Goal: Complete application form

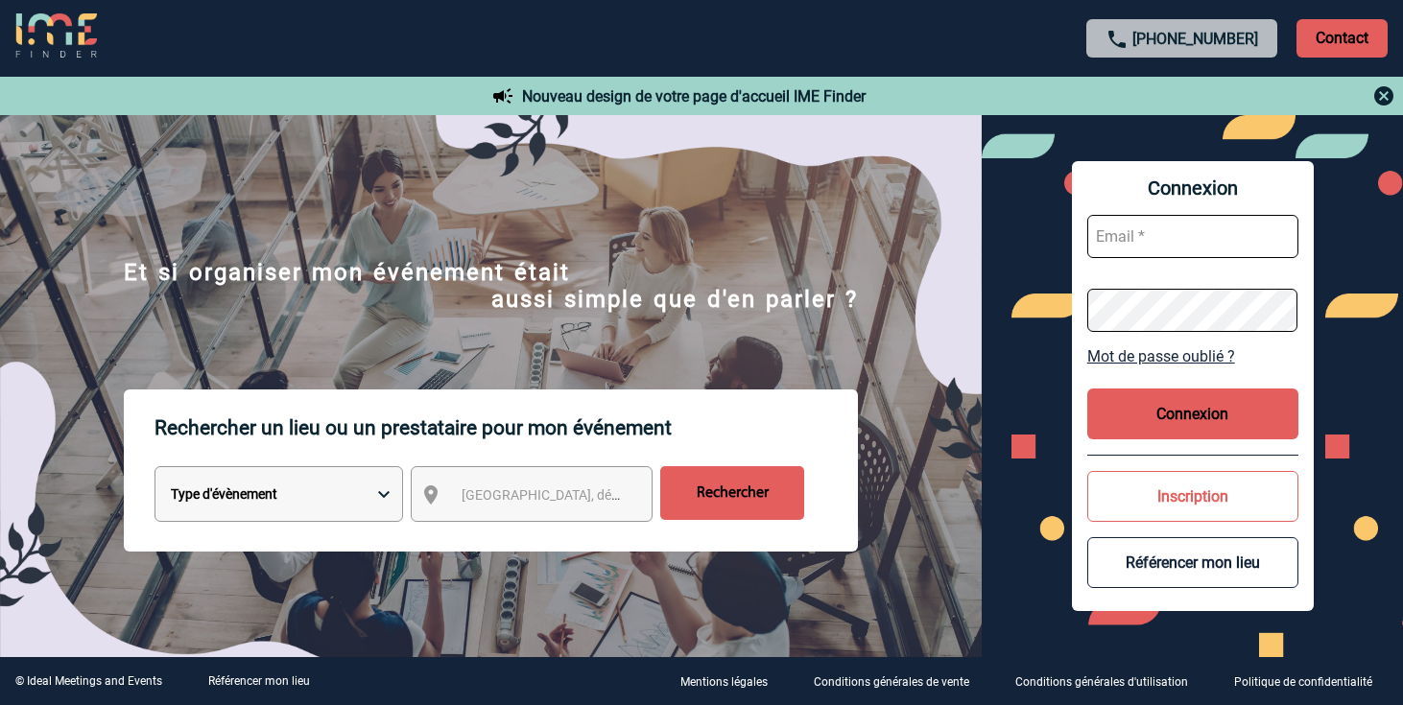
click at [1179, 493] on button "Inscription" at bounding box center [1192, 496] width 211 height 51
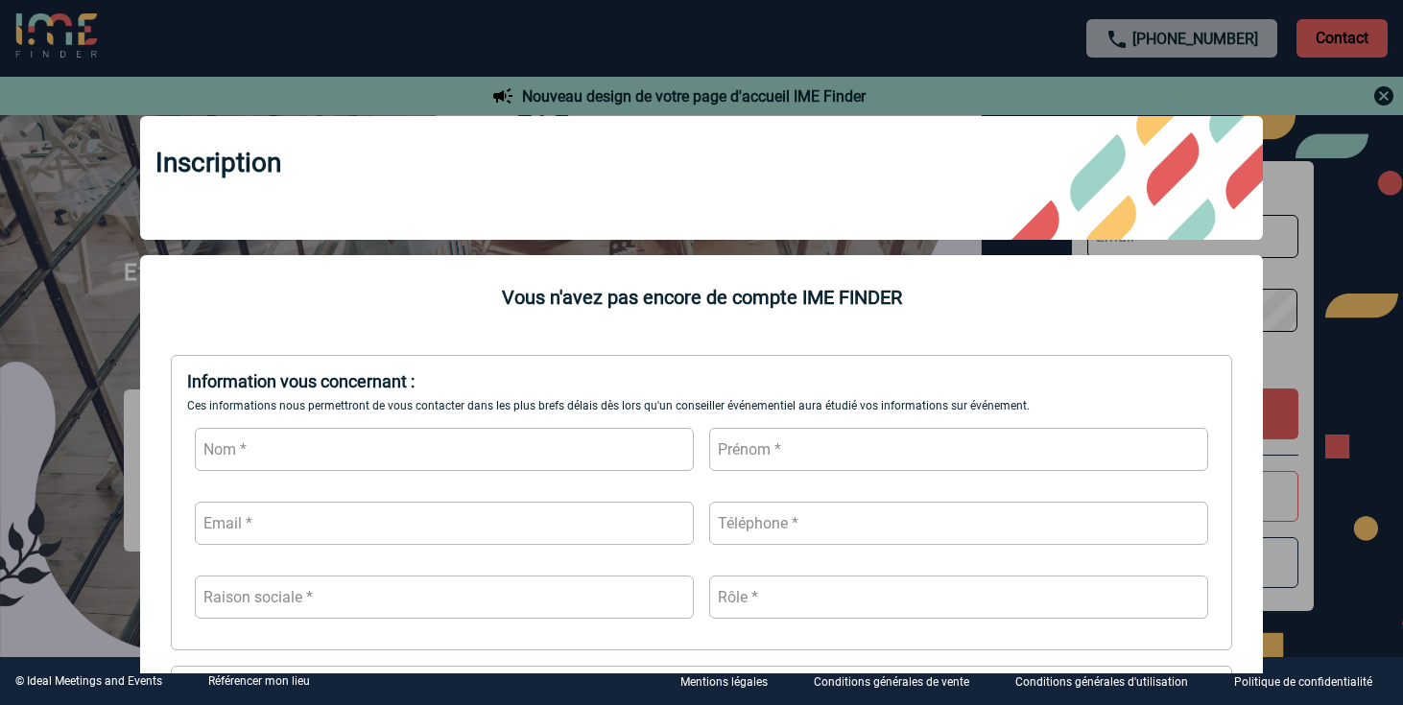
click at [258, 446] on input "text" at bounding box center [444, 449] width 499 height 43
type input "Bompaire"
type input "Timothée"
click at [409, 514] on input "timothee.bompaire" at bounding box center [444, 523] width 499 height 43
click at [429, 524] on input "[EMAIL_ADDRESS][DOMAIN_NAME]" at bounding box center [444, 523] width 499 height 43
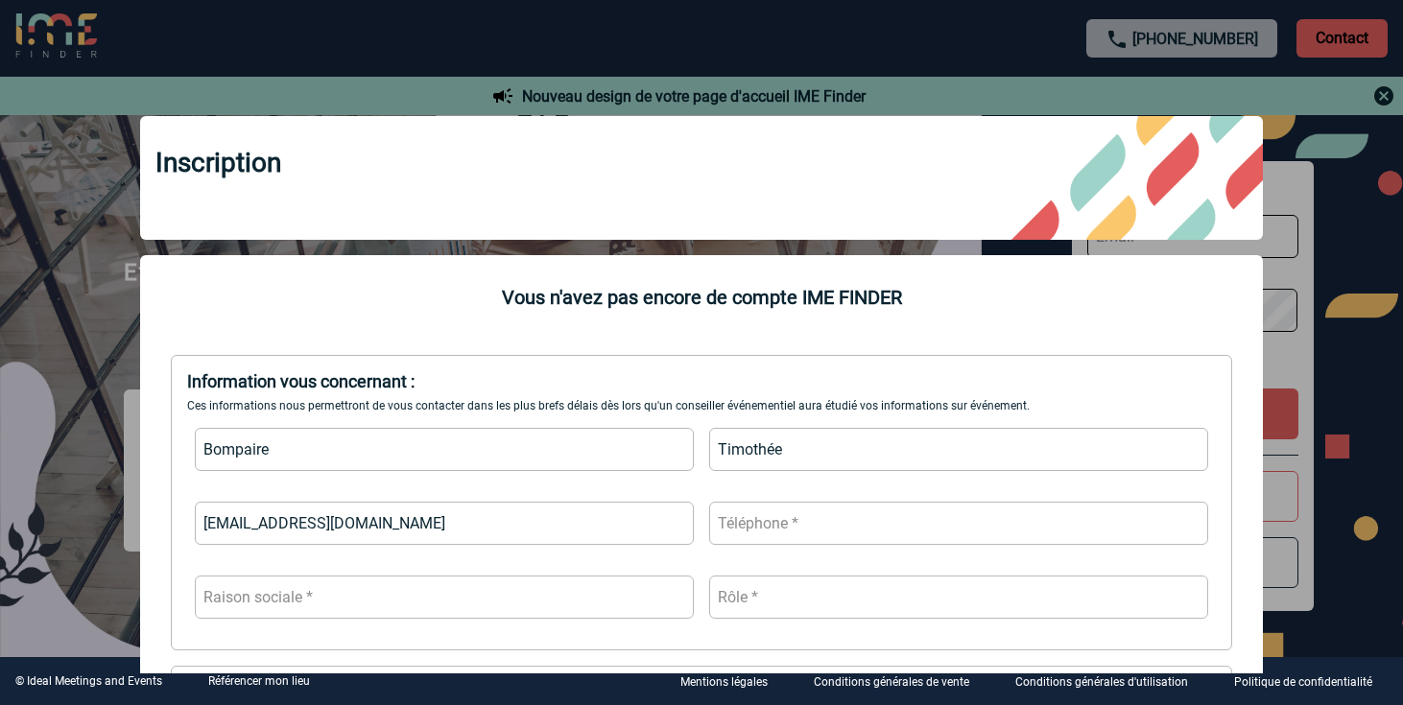
type input "[EMAIL_ADDRESS][DOMAIN_NAME]"
click at [718, 523] on input "0670048383" at bounding box center [958, 523] width 499 height 43
type input "[PHONE_NUMBER]"
click at [426, 587] on input "text" at bounding box center [444, 597] width 499 height 43
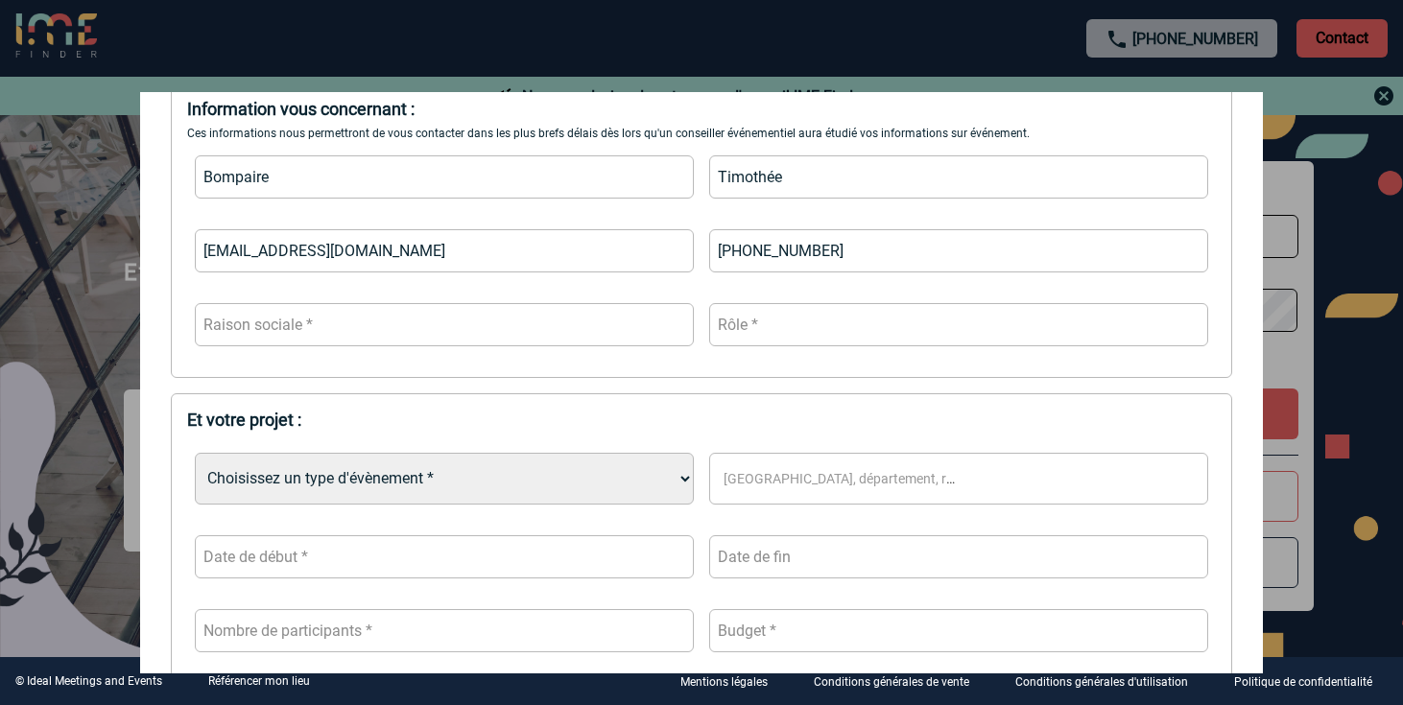
scroll to position [273, 0]
type input "SANOFI WINTHROP INDUSTRIE"
type input "S"
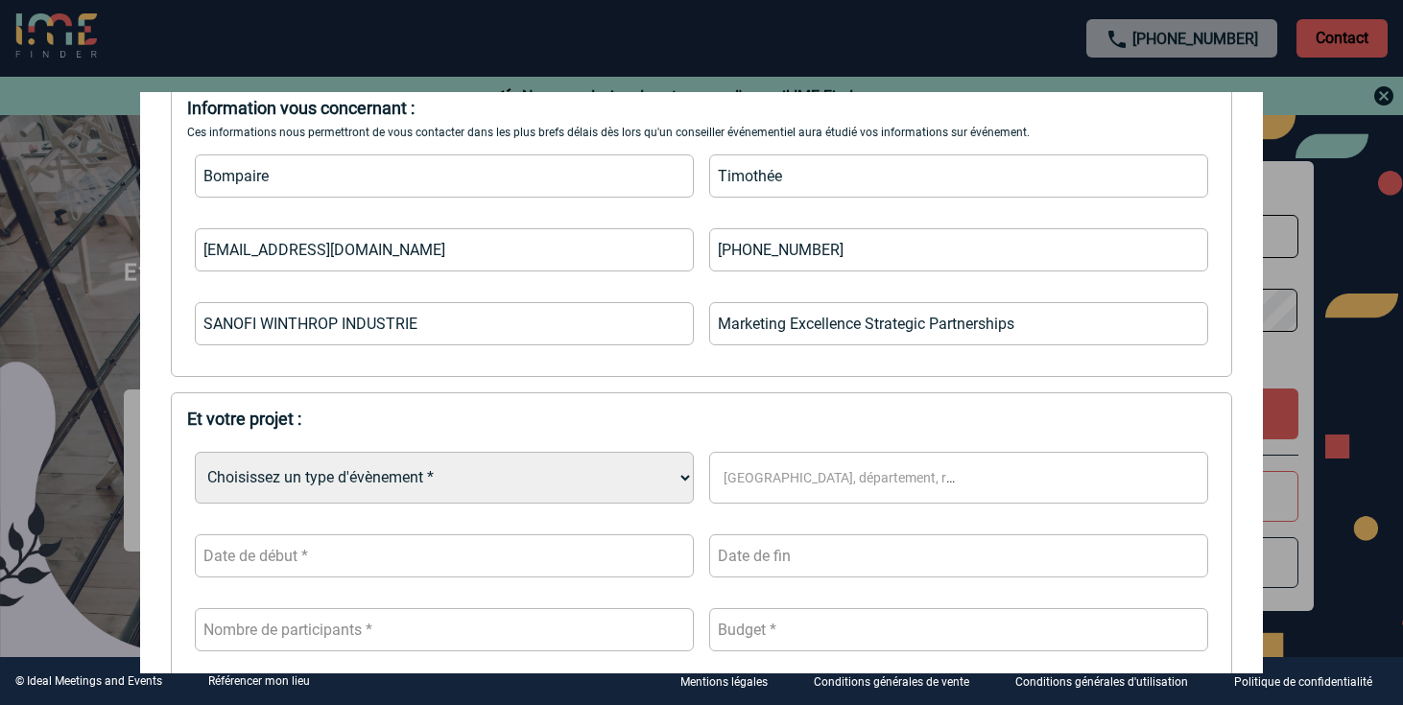
type input "Marketing Excellence Strategic Partnerships"
click at [304, 460] on select "Choisissez un type d'évènement * Séminaire avec nuitée Séminaire sans nuitée Re…" at bounding box center [444, 478] width 499 height 52
select select "3"
click at [195, 452] on select "Choisissez un type d'évènement * Séminaire avec nuitée Séminaire sans nuitée Re…" at bounding box center [444, 478] width 499 height 52
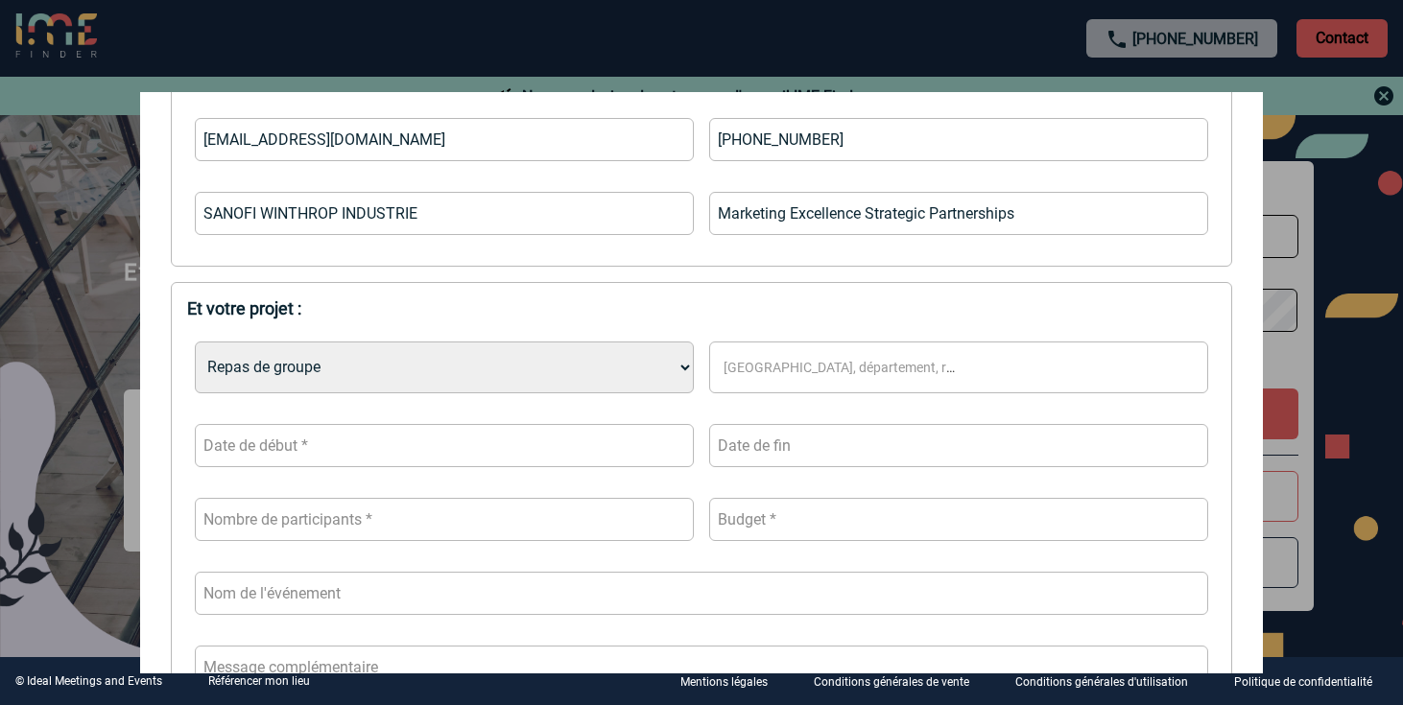
scroll to position [441, 0]
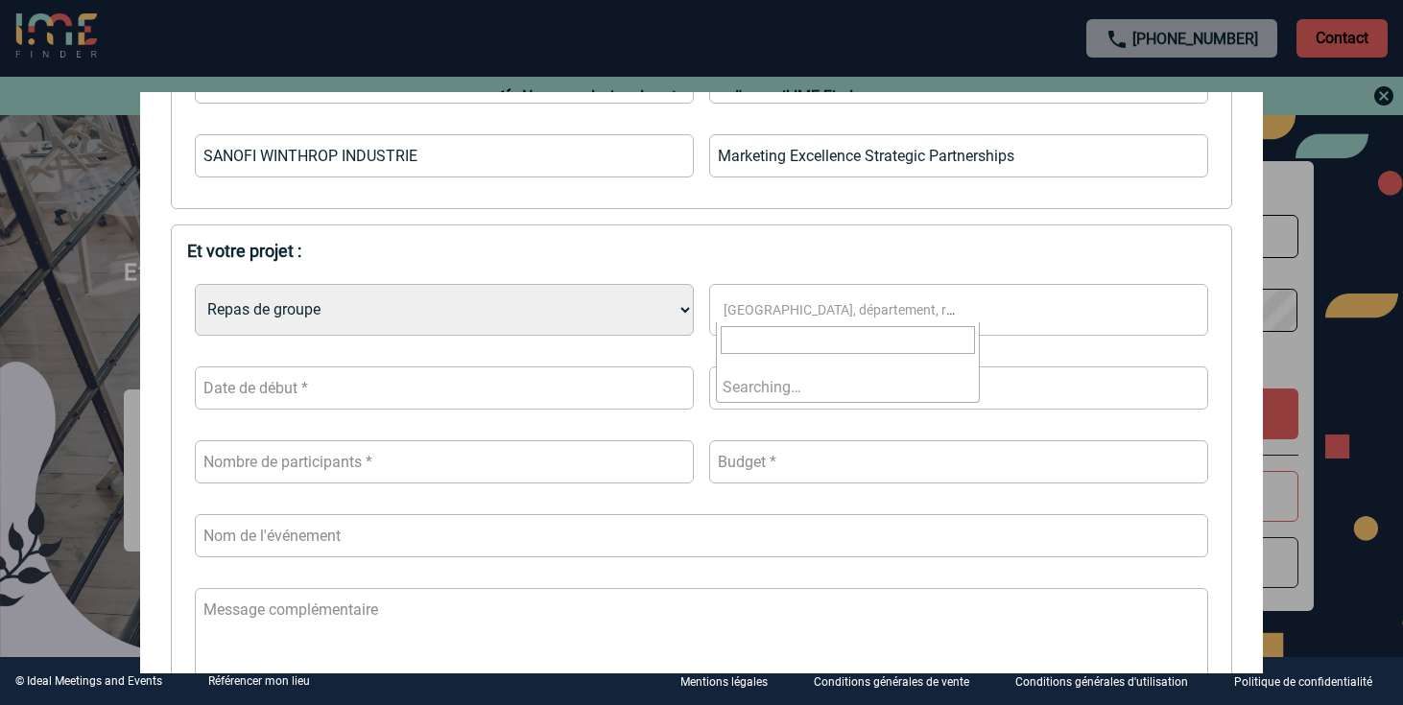
click at [832, 308] on span "[GEOGRAPHIC_DATA], département, région..." at bounding box center [861, 309] width 275 height 15
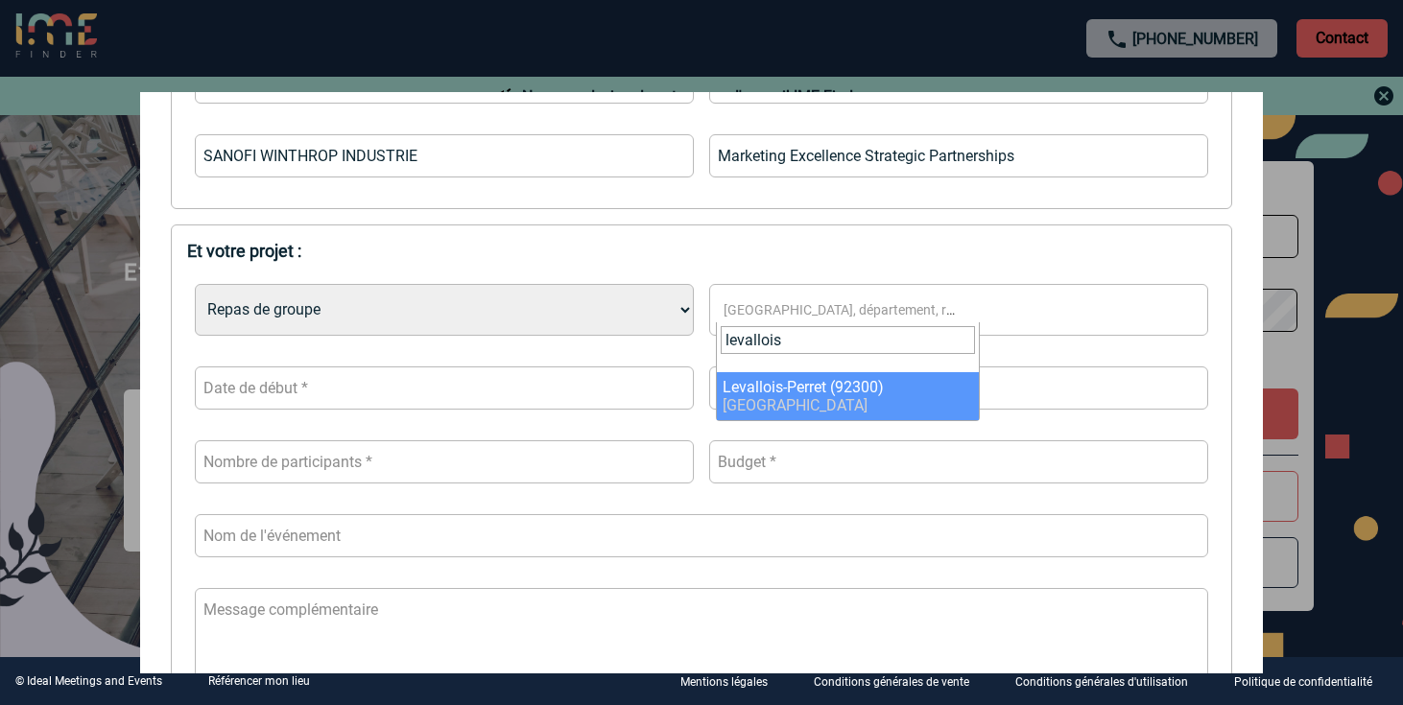
type input "levallois"
select select "44"
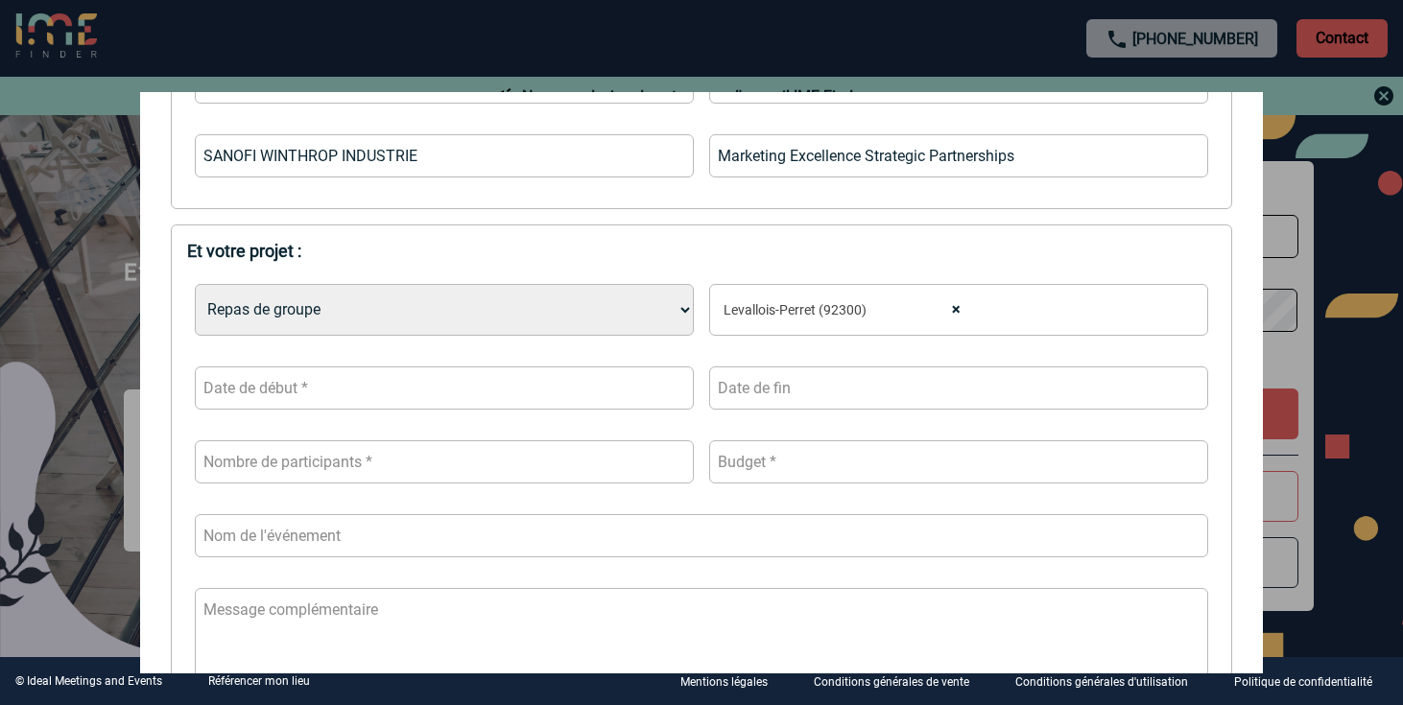
click at [345, 379] on input "text" at bounding box center [444, 388] width 499 height 43
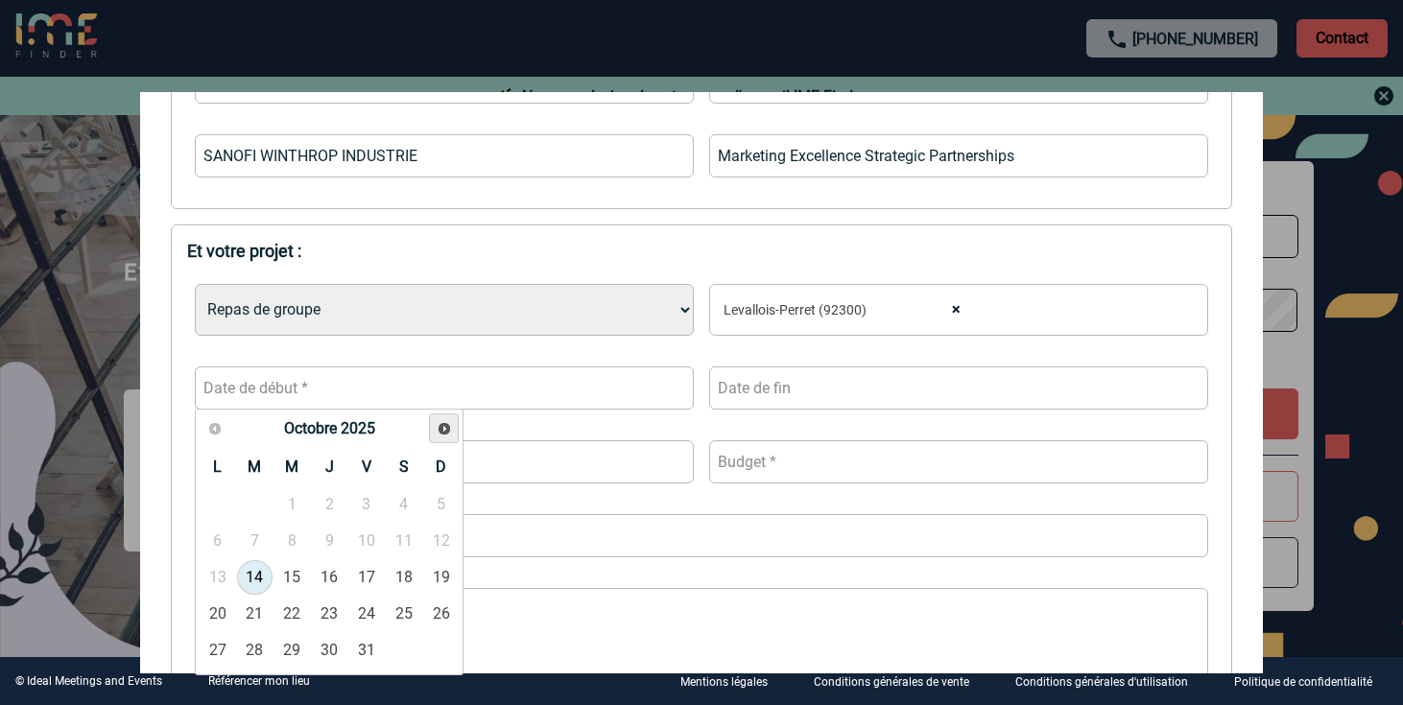
click at [444, 421] on span "Suivant" at bounding box center [444, 428] width 15 height 15
click at [297, 574] on link "12" at bounding box center [292, 577] width 36 height 35
type input "[DATE]"
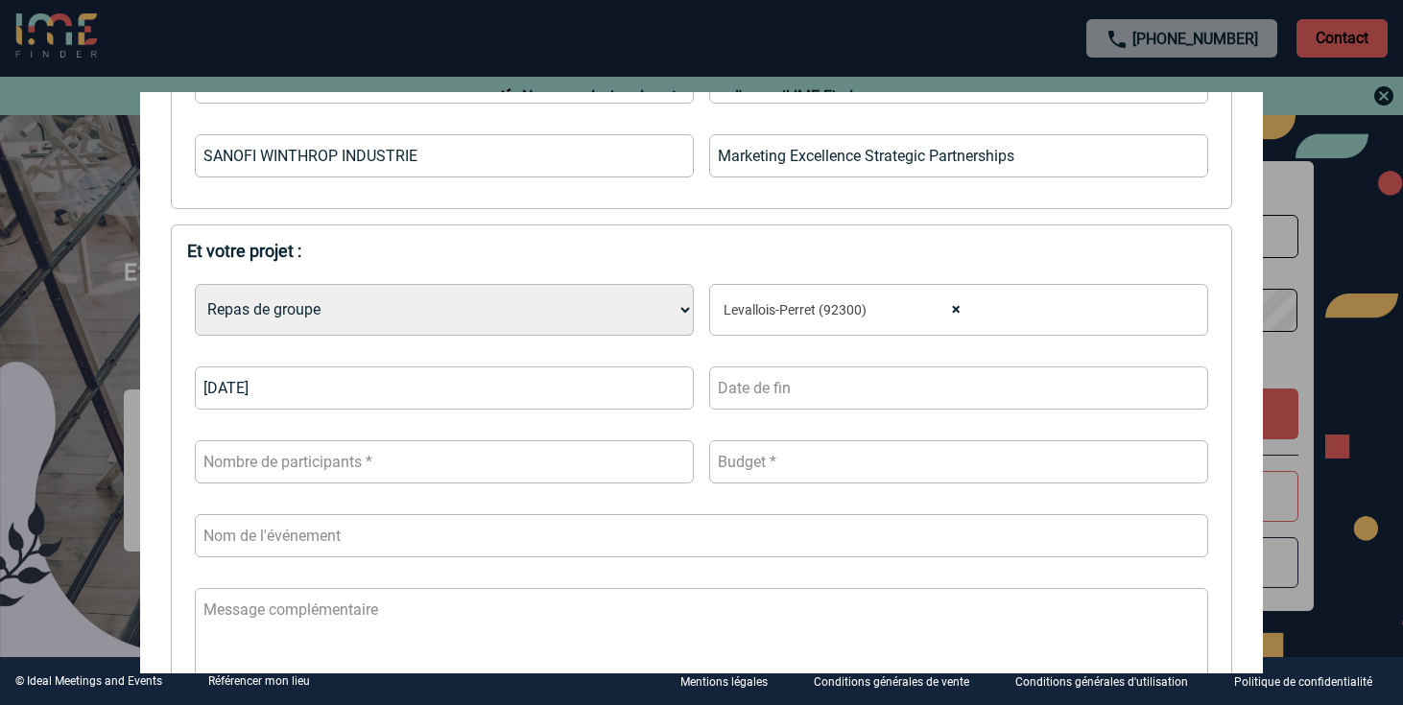
click at [541, 463] on input "number" at bounding box center [444, 461] width 499 height 43
type input "45"
click at [792, 462] on input "number" at bounding box center [958, 461] width 499 height 43
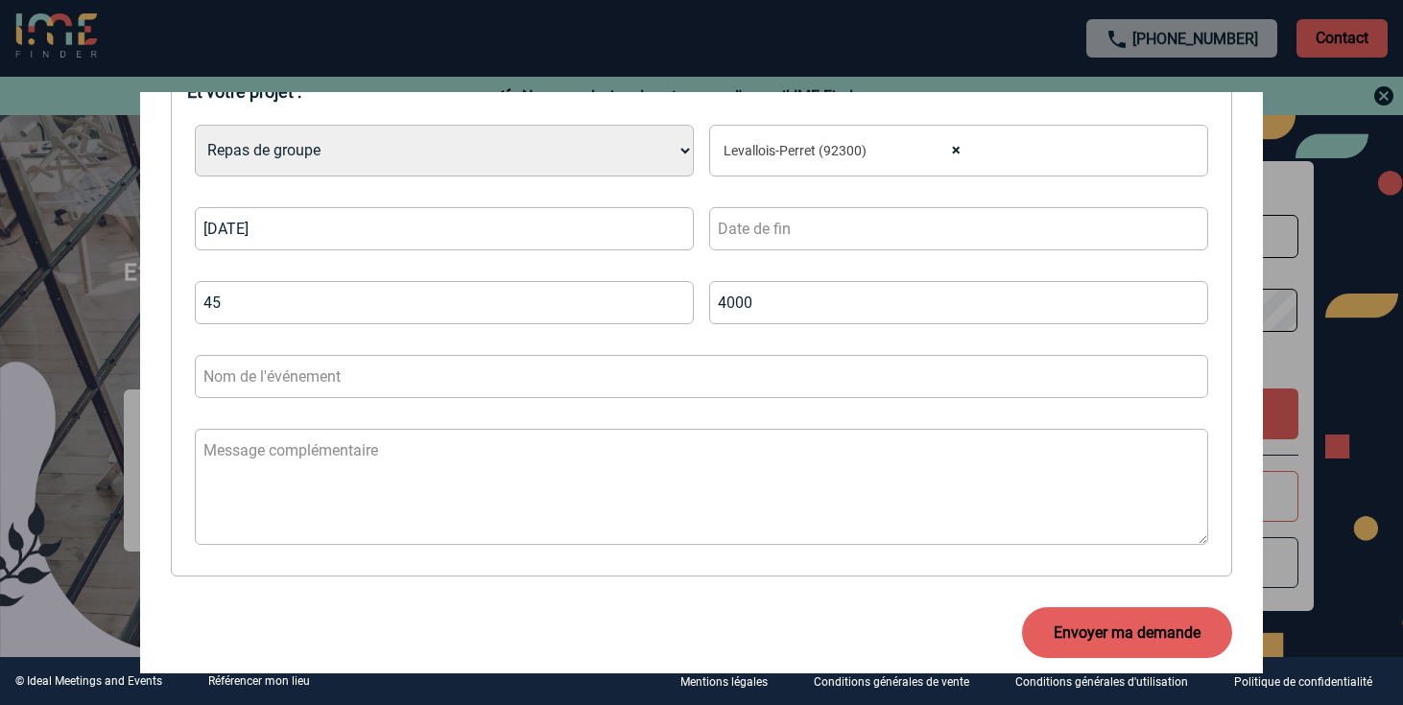
scroll to position [644, 0]
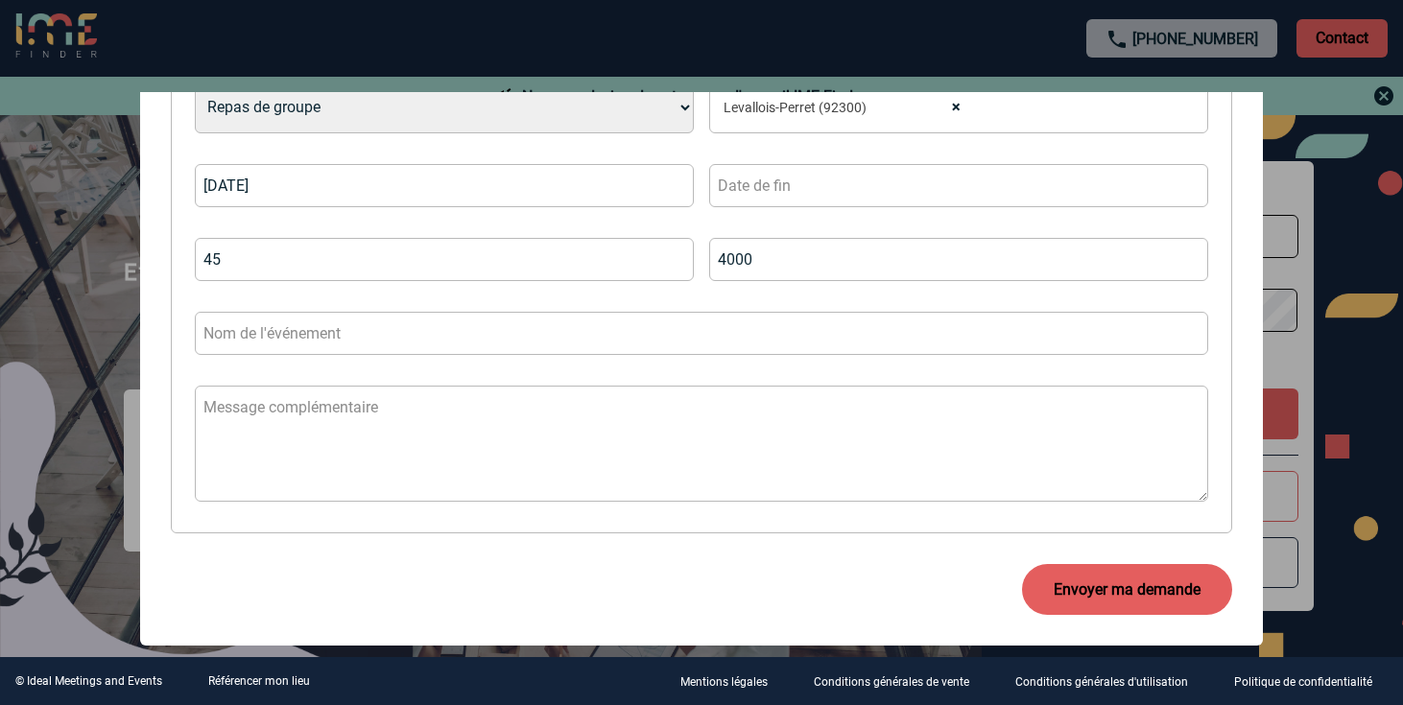
type input "4000"
click at [277, 336] on input "text" at bounding box center [701, 333] width 1013 height 43
type input "Sanofi One Agency Forum"
click at [307, 416] on textarea at bounding box center [701, 444] width 1013 height 116
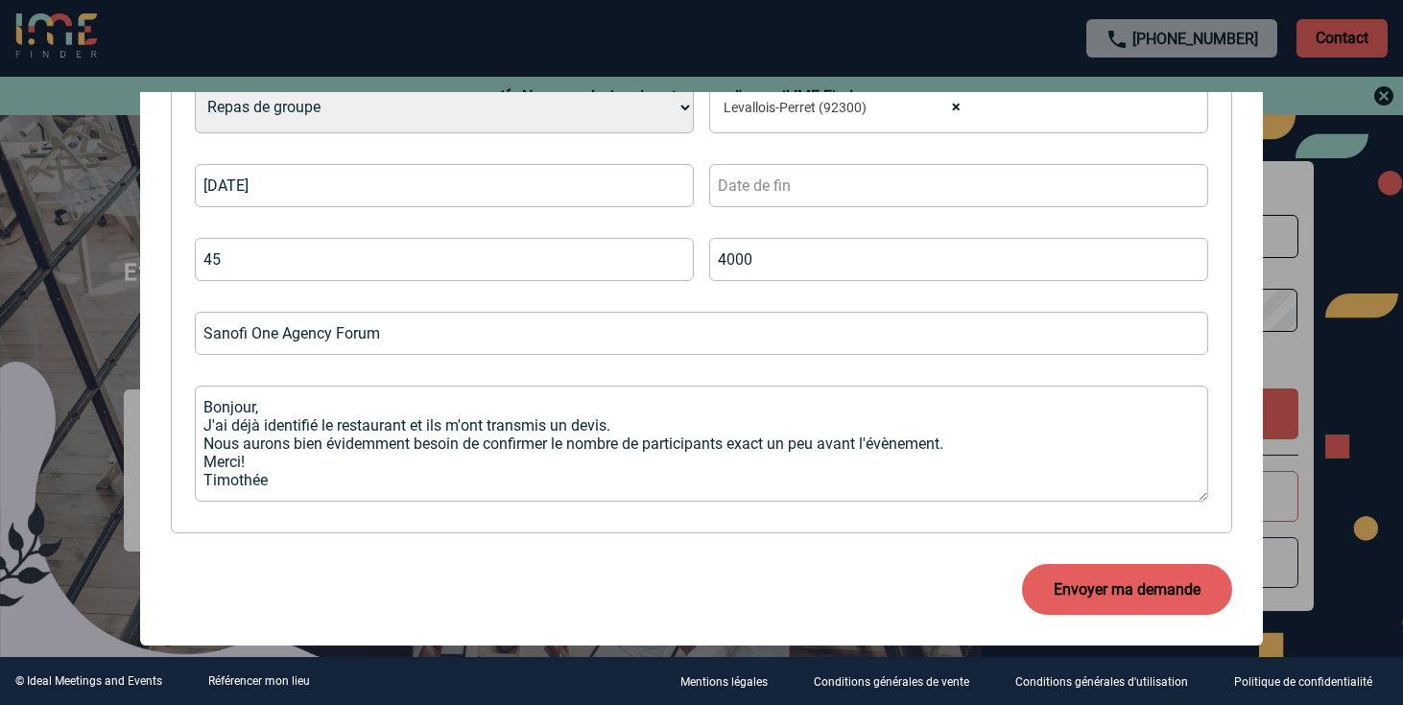
type textarea "Bonjour, J'ai déjà identifié le restaurant et ils m'ont transmis un devis. Nous…"
click at [1111, 588] on button "Envoyer ma demande" at bounding box center [1127, 589] width 210 height 51
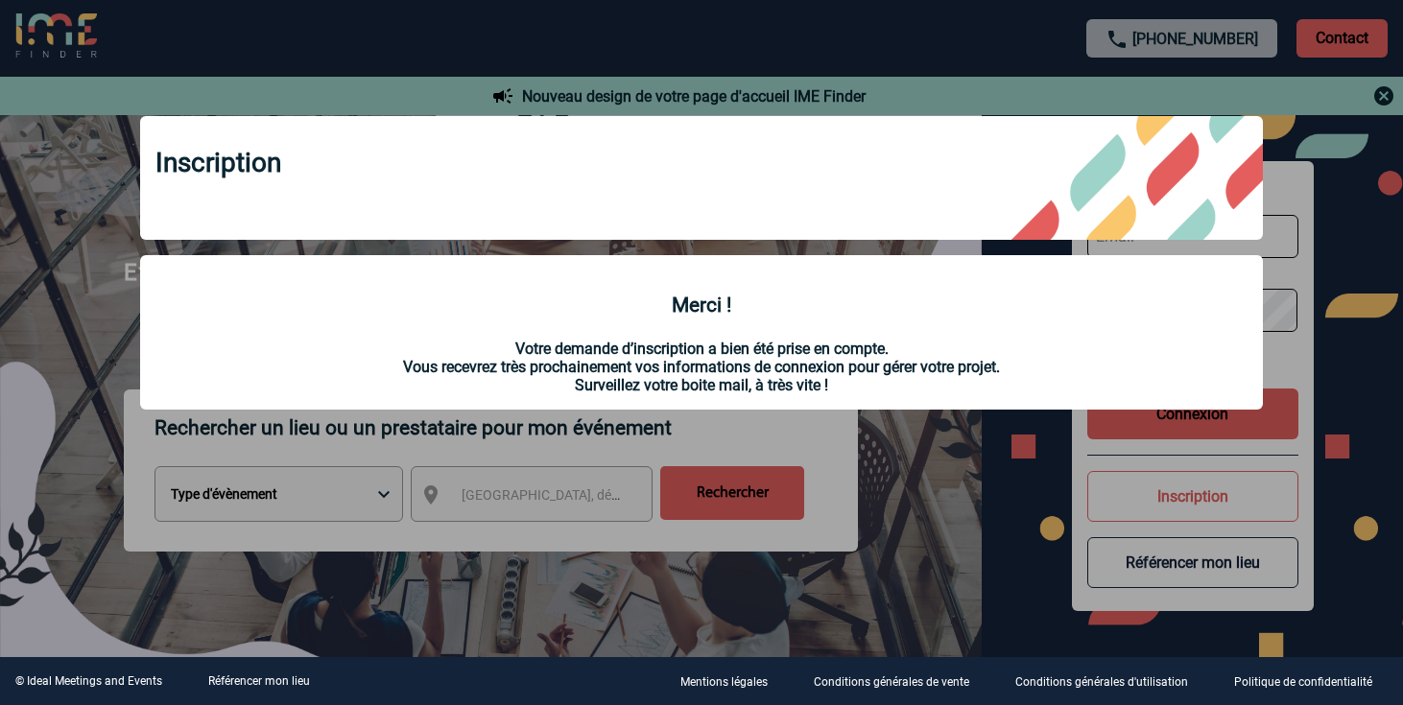
scroll to position [0, 0]
click at [900, 471] on div at bounding box center [701, 352] width 1403 height 705
